Goal: Information Seeking & Learning: Learn about a topic

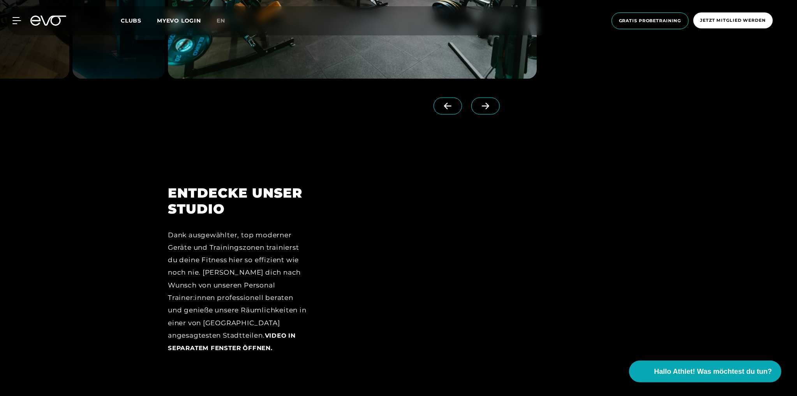
scroll to position [1011, 0]
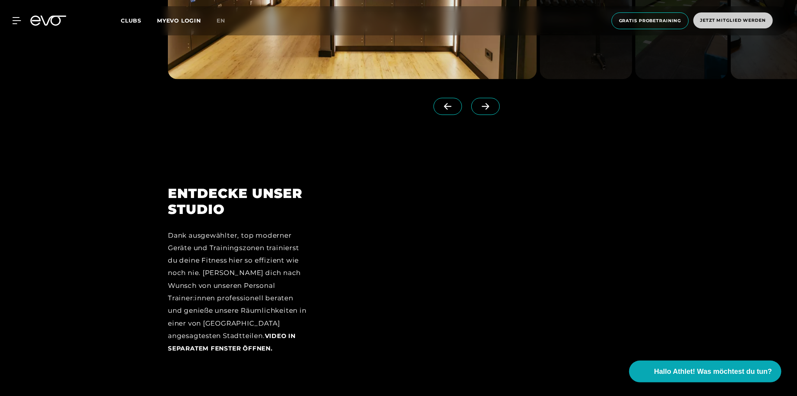
click at [721, 16] on span "Jetzt Mitglied werden" at bounding box center [732, 20] width 79 height 16
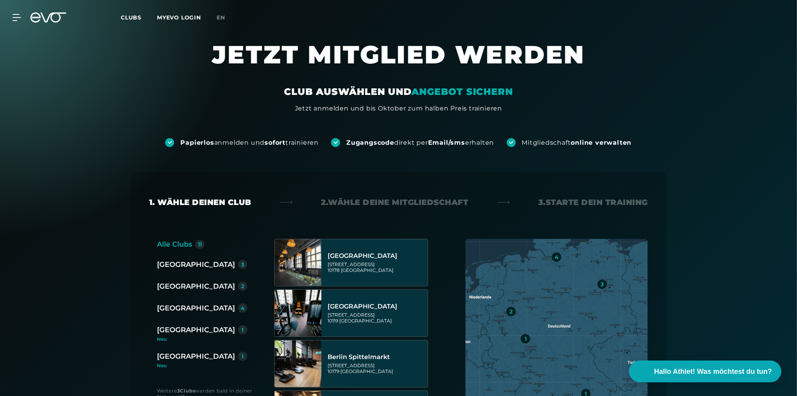
click at [187, 290] on div "[GEOGRAPHIC_DATA]" at bounding box center [196, 286] width 78 height 11
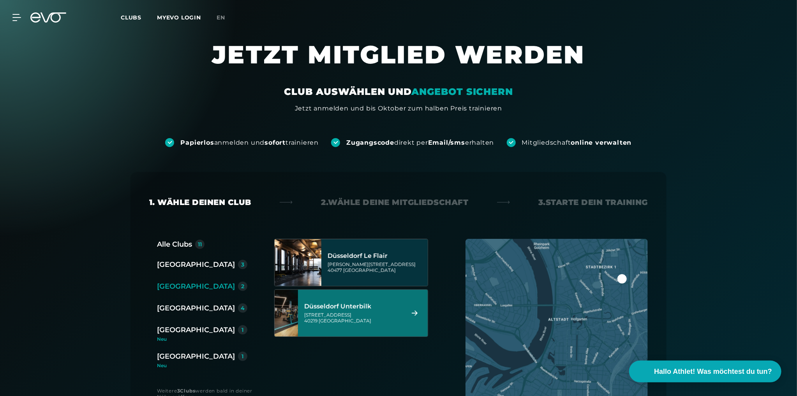
click at [322, 309] on div "Düsseldorf Unterbilk" at bounding box center [353, 307] width 98 height 8
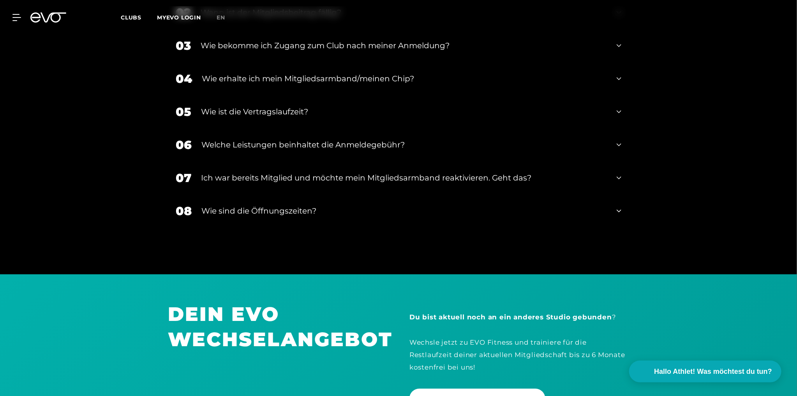
scroll to position [1456, 0]
click at [621, 35] on div "MyEVO Login Über EVO Mitgliedschaften Probetraining TAGESPASS EVO Studios Düsse…" at bounding box center [398, 17] width 797 height 35
click at [617, 41] on icon at bounding box center [618, 45] width 5 height 9
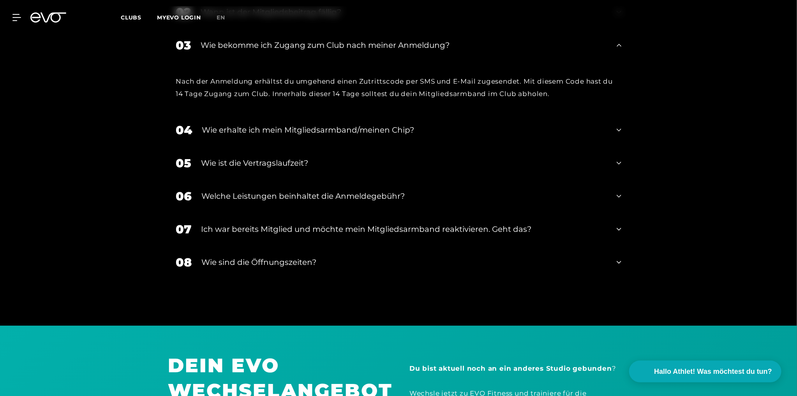
click at [250, 124] on div "Wie erhalte ich mein Mitgliedsarmband/meinen Chip?" at bounding box center [404, 130] width 405 height 12
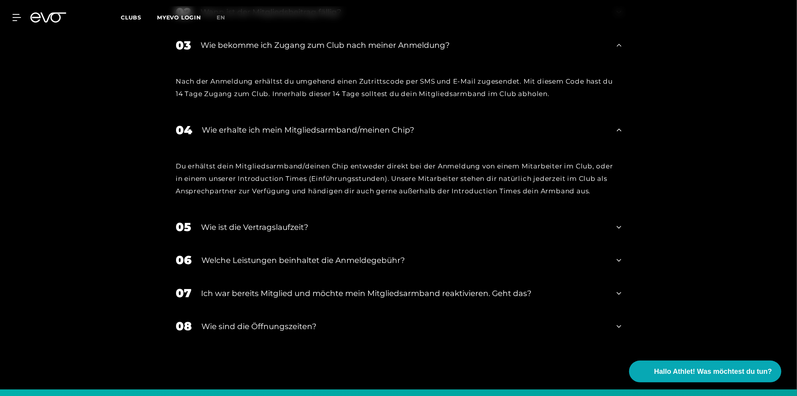
click at [289, 321] on div "Wie sind die Öffnungszeiten?" at bounding box center [403, 327] width 405 height 12
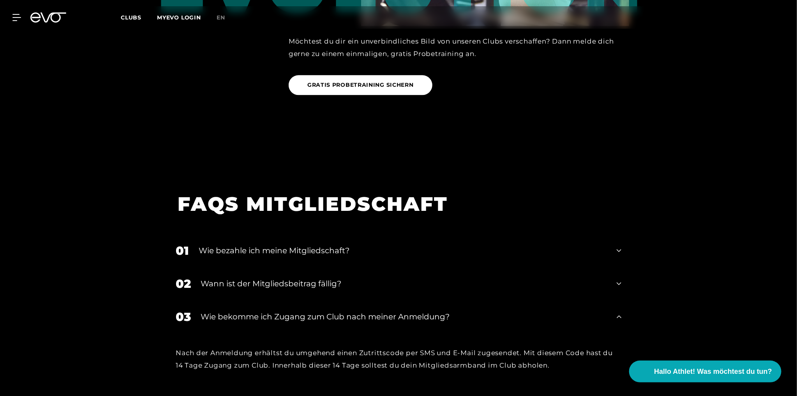
scroll to position [1184, 0]
click at [311, 245] on div "Wie bezahle ich meine Mitgliedschaft?" at bounding box center [403, 251] width 408 height 12
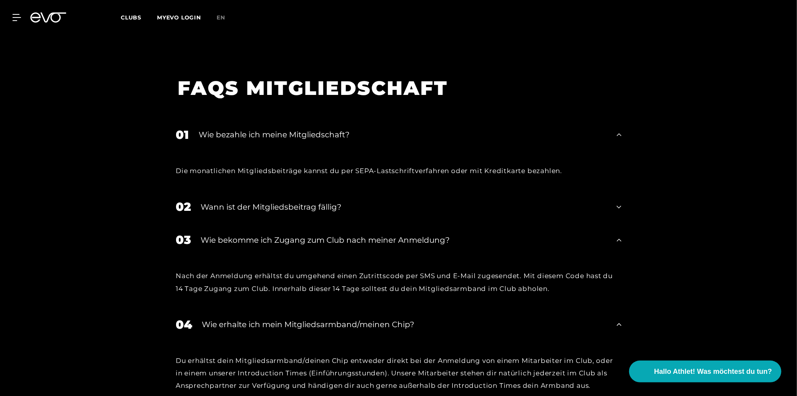
scroll to position [1301, 0]
click at [300, 201] on div "Wann ist der Mitgliedsbeitrag fällig?" at bounding box center [404, 207] width 406 height 12
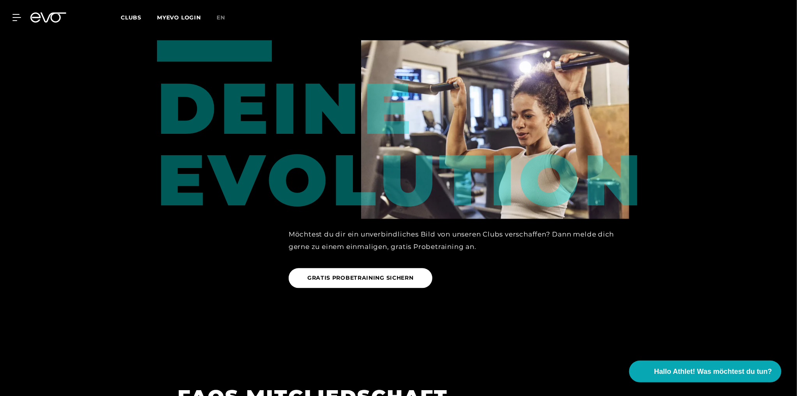
scroll to position [990, 0]
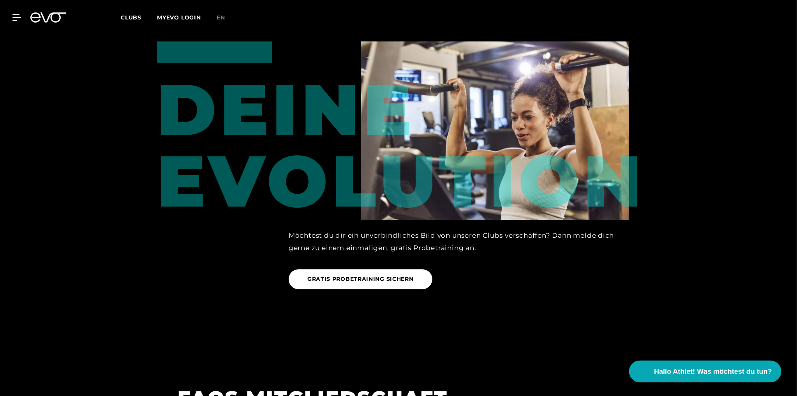
click at [120, 16] on div "MyEVO Login Über EVO Mitgliedschaften Probetraining TAGESPASS EVO Studios Düsse…" at bounding box center [399, 17] width 794 height 23
click at [13, 18] on icon at bounding box center [17, 17] width 11 height 7
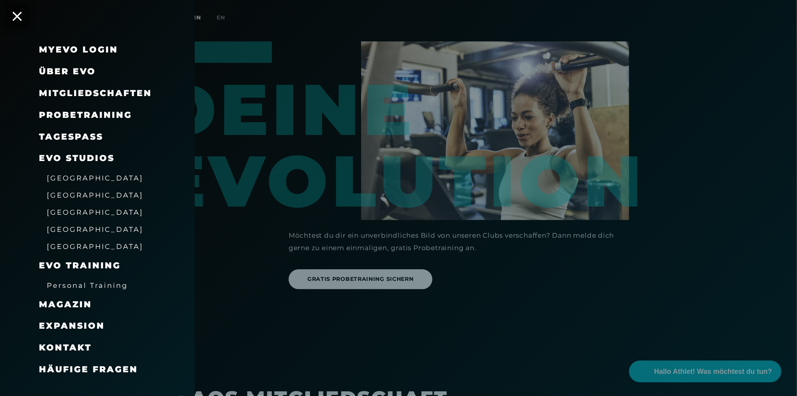
scroll to position [1011, 0]
